Goal: Information Seeking & Learning: Find specific fact

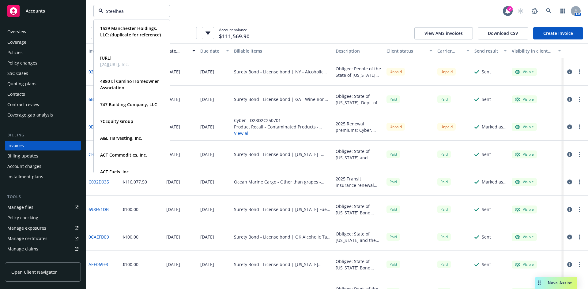
type input "Steelhead"
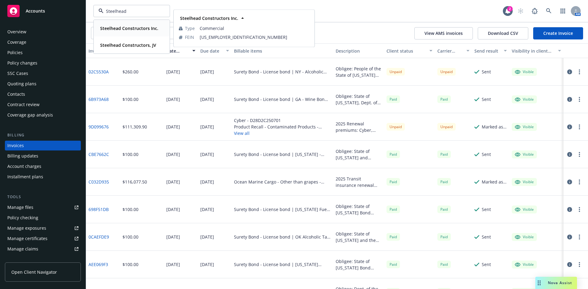
click at [129, 28] on strong "Steelhead Constructors Inc." at bounding box center [129, 28] width 58 height 6
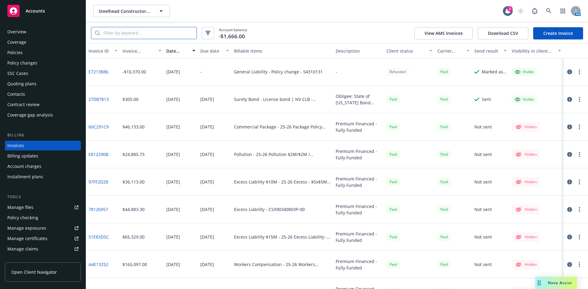
click at [123, 37] on input "search" at bounding box center [148, 33] width 97 height 12
paste input "108151639"
type input "108151639"
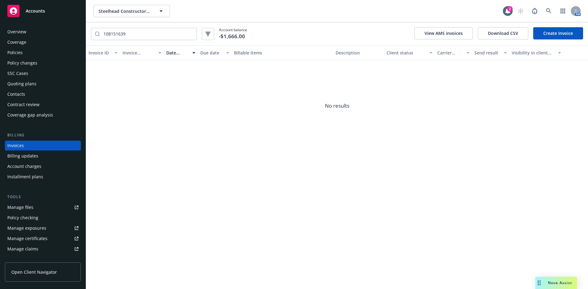
click at [39, 16] on div "Accounts" at bounding box center [42, 11] width 71 height 12
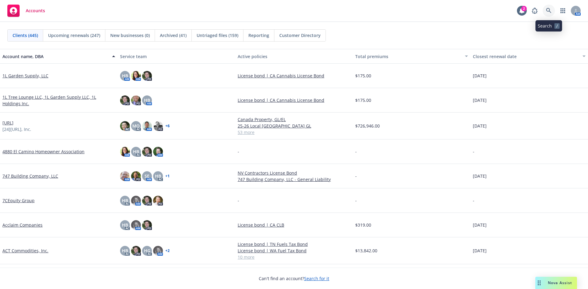
click at [550, 11] on icon at bounding box center [549, 11] width 6 height 6
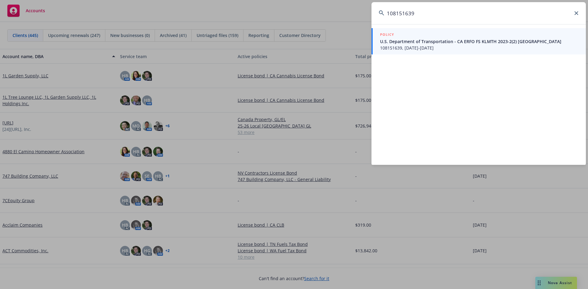
type input "108151639"
click at [418, 43] on span "U.S. Department of Transportation - CA ERFO FS KLMTH 2023-2(2) [GEOGRAPHIC_DATA]" at bounding box center [479, 41] width 198 height 6
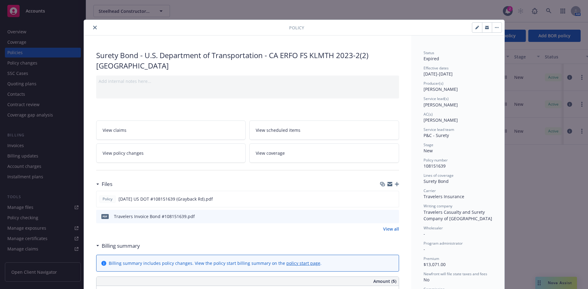
click at [93, 29] on button "close" at bounding box center [94, 27] width 7 height 7
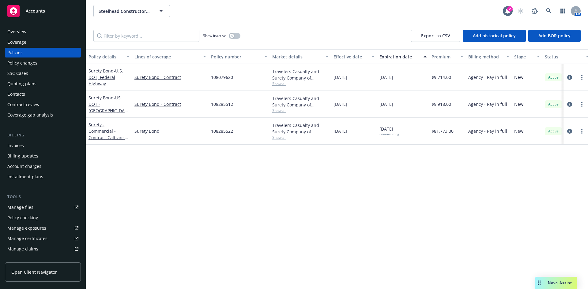
click at [29, 142] on div "Invoices" at bounding box center [42, 146] width 71 height 10
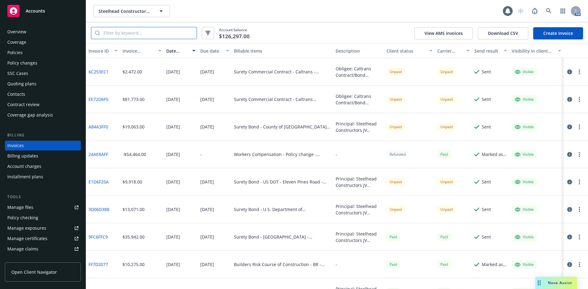
click at [123, 35] on input "search" at bounding box center [148, 33] width 97 height 12
paste input "108151639"
type input "108151639"
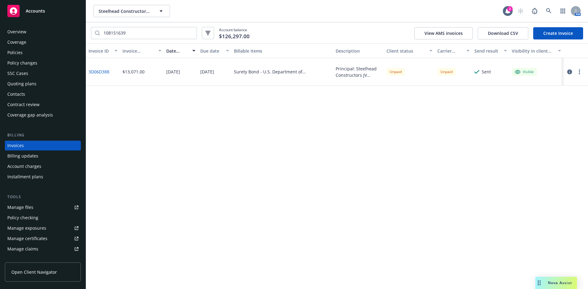
click at [399, 73] on div "Unpaid" at bounding box center [395, 72] width 18 height 8
click at [392, 73] on div "Unpaid" at bounding box center [395, 72] width 18 height 8
drag, startPoint x: 111, startPoint y: 71, endPoint x: 89, endPoint y: 73, distance: 22.1
click at [89, 73] on div "3D06D388" at bounding box center [103, 72] width 34 height 28
copy link "3D06D388"
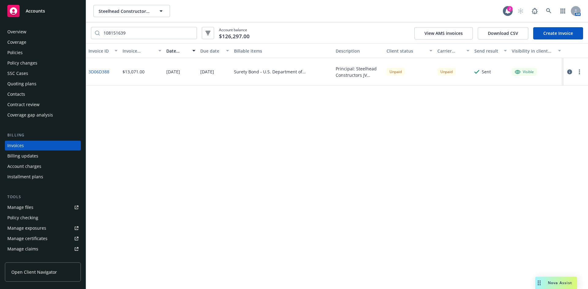
click at [44, 10] on span "Accounts" at bounding box center [35, 11] width 19 height 5
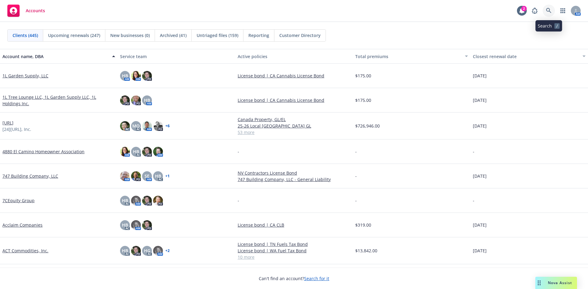
click at [548, 10] on icon at bounding box center [549, 11] width 6 height 6
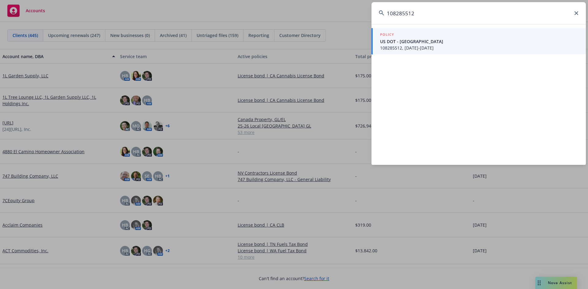
type input "108285512"
click at [437, 42] on span "US DOT - [GEOGRAPHIC_DATA]" at bounding box center [479, 41] width 198 height 6
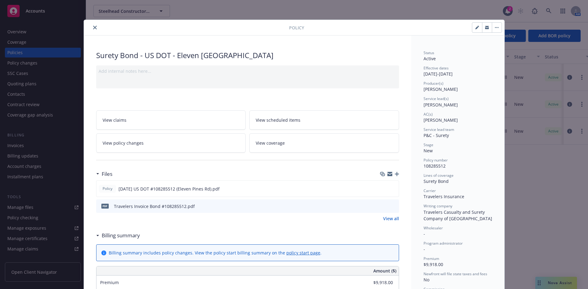
click at [91, 28] on button "close" at bounding box center [94, 27] width 7 height 7
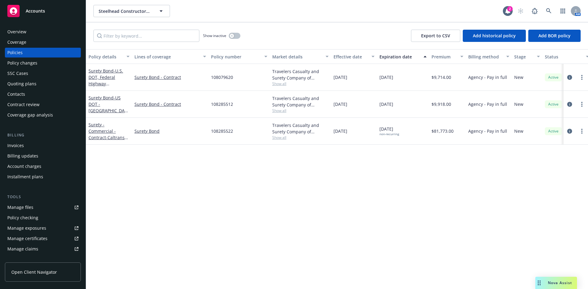
click at [27, 147] on div "Invoices" at bounding box center [42, 146] width 71 height 10
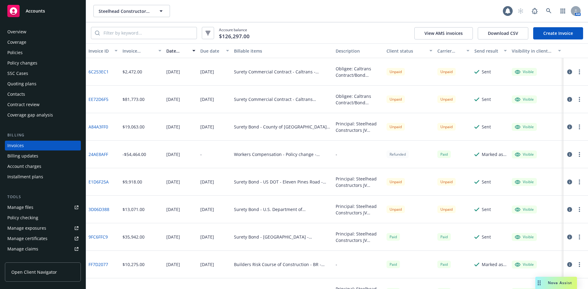
drag, startPoint x: 167, startPoint y: 26, endPoint x: 169, endPoint y: 34, distance: 8.5
click at [167, 27] on div "Account balance $126,297.00 View AMS invoices Download CSV Create Invoice" at bounding box center [337, 32] width 502 height 21
click at [169, 34] on input "search" at bounding box center [148, 33] width 97 height 12
paste input "108285512"
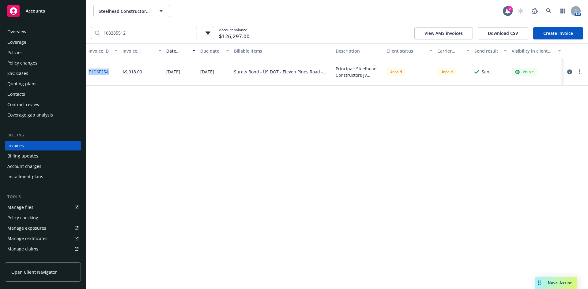
drag, startPoint x: 111, startPoint y: 70, endPoint x: 88, endPoint y: 72, distance: 23.0
click at [88, 72] on div "E1D6F25A" at bounding box center [103, 72] width 34 height 28
copy link "E1D6F25A"
click at [119, 32] on input "108285512" at bounding box center [148, 33] width 97 height 12
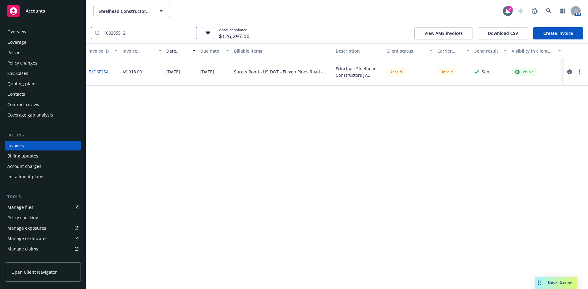
paste input "4"
type input "108285514"
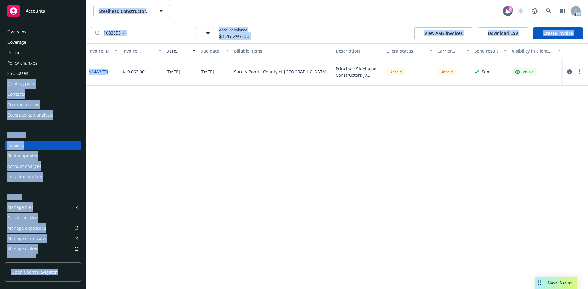
drag, startPoint x: 106, startPoint y: 73, endPoint x: 84, endPoint y: 73, distance: 22.0
click at [84, 73] on div "Accounts Overview Coverage Policies Policy changes SSC Cases Quoting plans Cont…" at bounding box center [294, 144] width 588 height 289
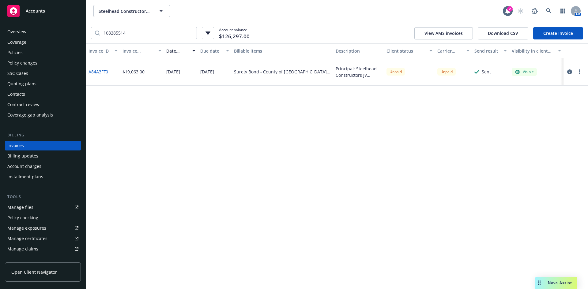
click at [123, 82] on div "$19,063.00" at bounding box center [142, 72] width 44 height 28
drag, startPoint x: 109, startPoint y: 72, endPoint x: 88, endPoint y: 72, distance: 21.1
click at [88, 72] on div "A84A3FF0" at bounding box center [103, 72] width 34 height 28
copy link "A84A3FF0"
